Goal: Task Accomplishment & Management: Manage account settings

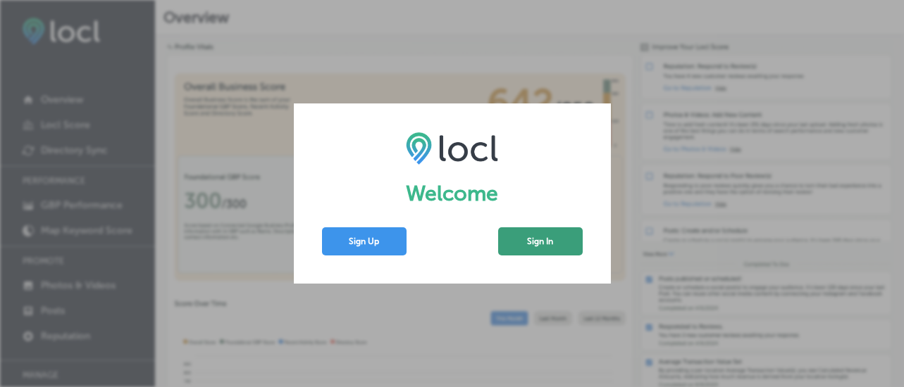
click at [521, 250] on button "Sign In" at bounding box center [540, 241] width 85 height 28
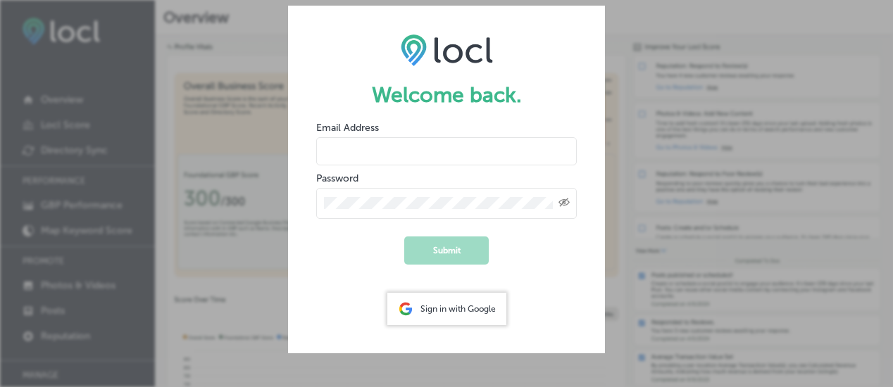
click at [396, 156] on input "email" at bounding box center [446, 151] width 261 height 28
drag, startPoint x: 403, startPoint y: 150, endPoint x: 396, endPoint y: 162, distance: 13.5
click at [403, 149] on input "email" at bounding box center [446, 151] width 261 height 28
type input "[EMAIL_ADDRESS][DOMAIN_NAME]"
click at [365, 209] on div "Created with Sketch." at bounding box center [446, 203] width 261 height 31
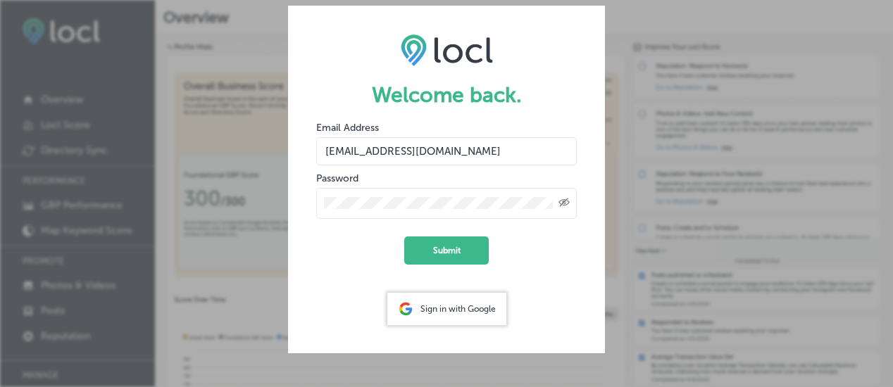
click at [404, 237] on button "Submit" at bounding box center [446, 251] width 85 height 28
